Goal: Task Accomplishment & Management: Manage account settings

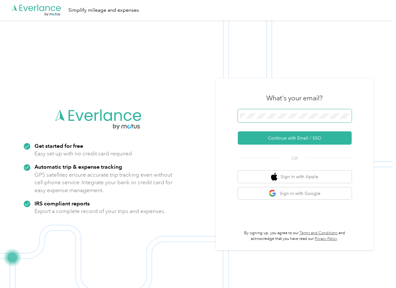
click at [257, 119] on span at bounding box center [295, 115] width 114 height 13
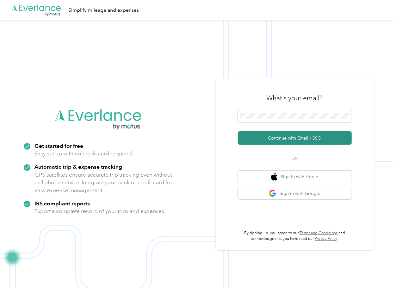
click at [260, 136] on button "Continue with Email / SSO" at bounding box center [295, 137] width 114 height 13
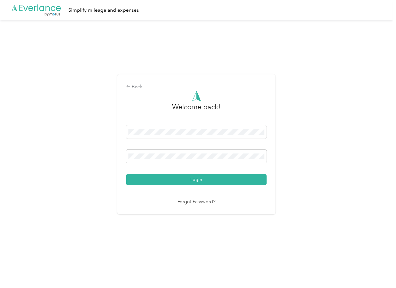
click at [146, 185] on div "Welcome back! Login Forgot Password?" at bounding box center [196, 148] width 140 height 115
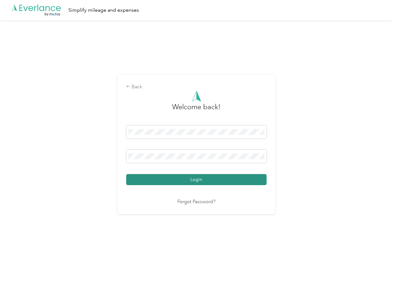
click at [146, 183] on button "Login" at bounding box center [196, 179] width 140 height 11
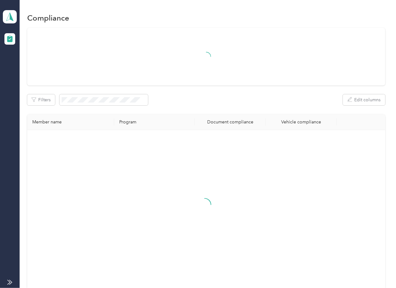
click at [231, 113] on div "Filters Edit columns Member name Program Document compliance Vehicle compliance" at bounding box center [206, 159] width 358 height 263
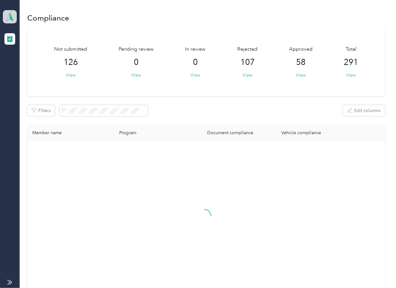
click at [12, 17] on icon at bounding box center [9, 16] width 9 height 9
click at [27, 65] on div "Log out" at bounding box center [20, 66] width 24 height 7
